Goal: Information Seeking & Learning: Learn about a topic

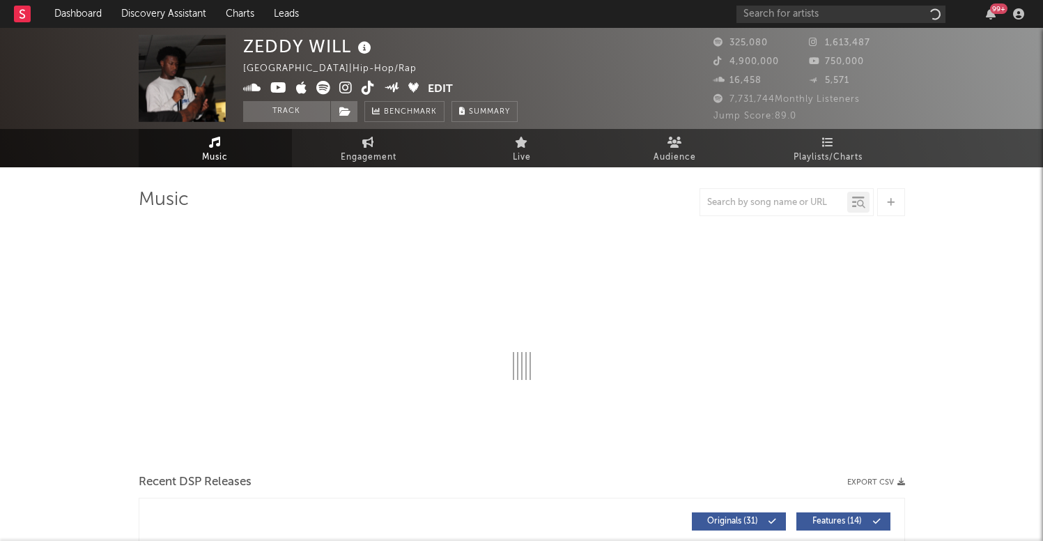
select select "6m"
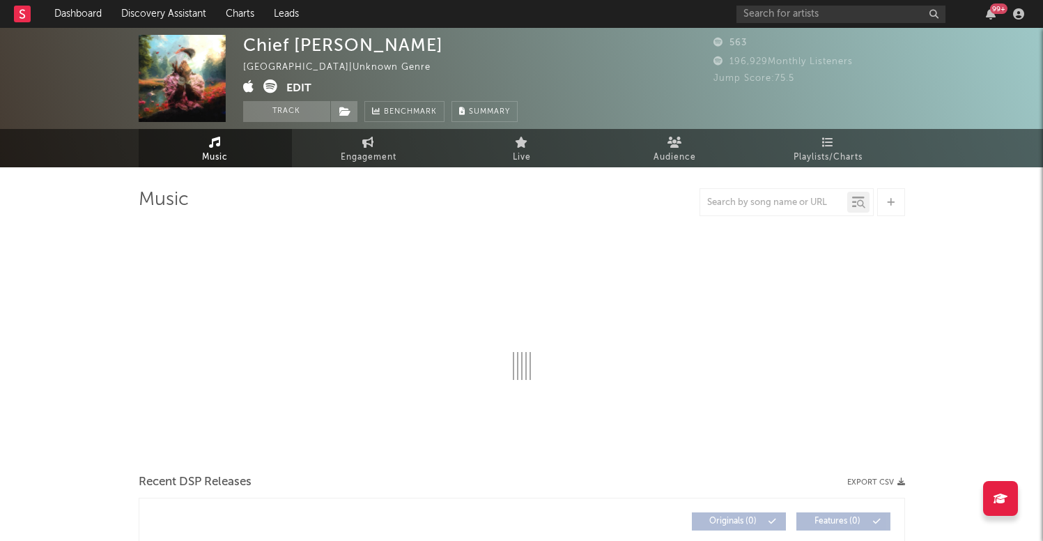
select select "1w"
